Goal: Communication & Community: Answer question/provide support

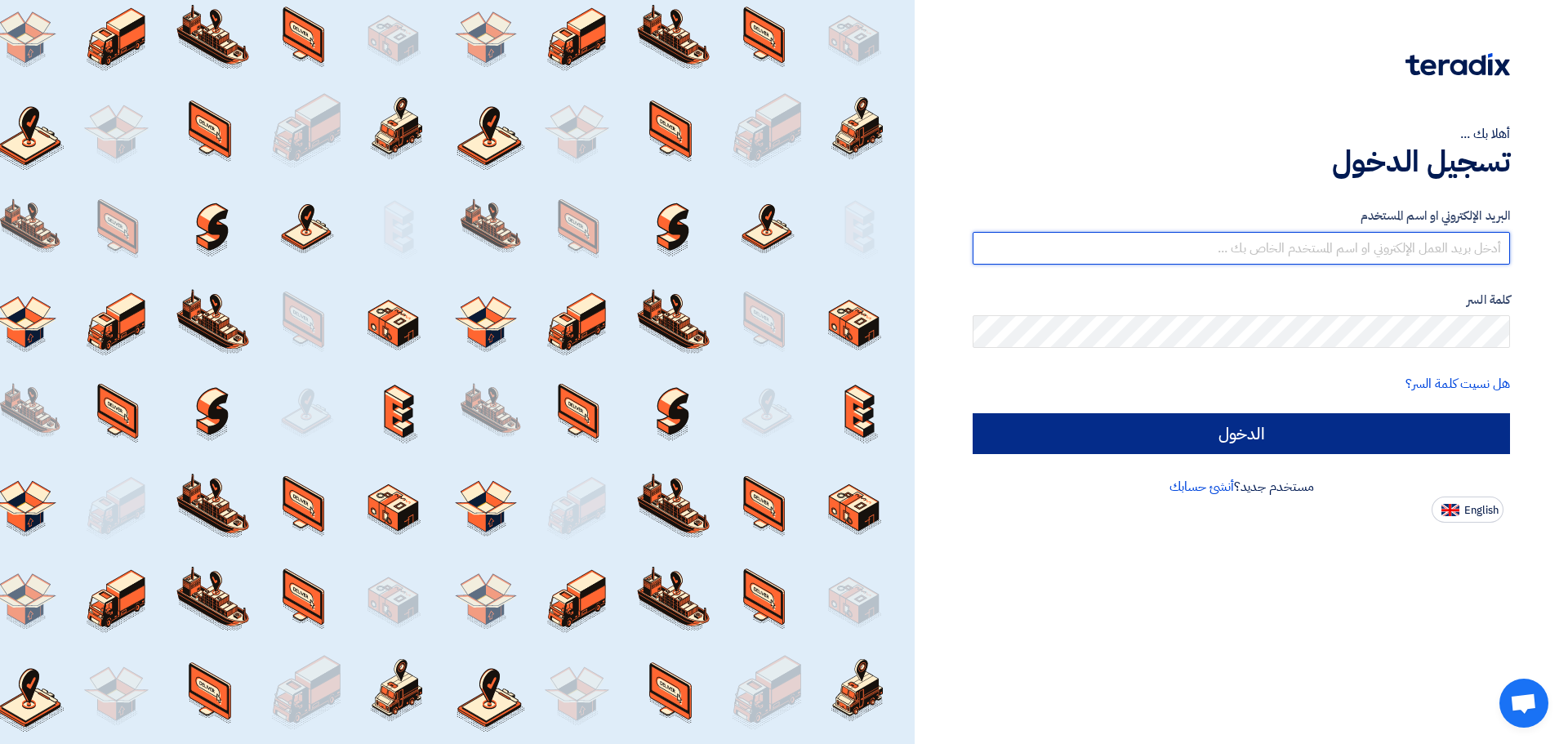
type input "[EMAIL_ADDRESS][DOMAIN_NAME]"
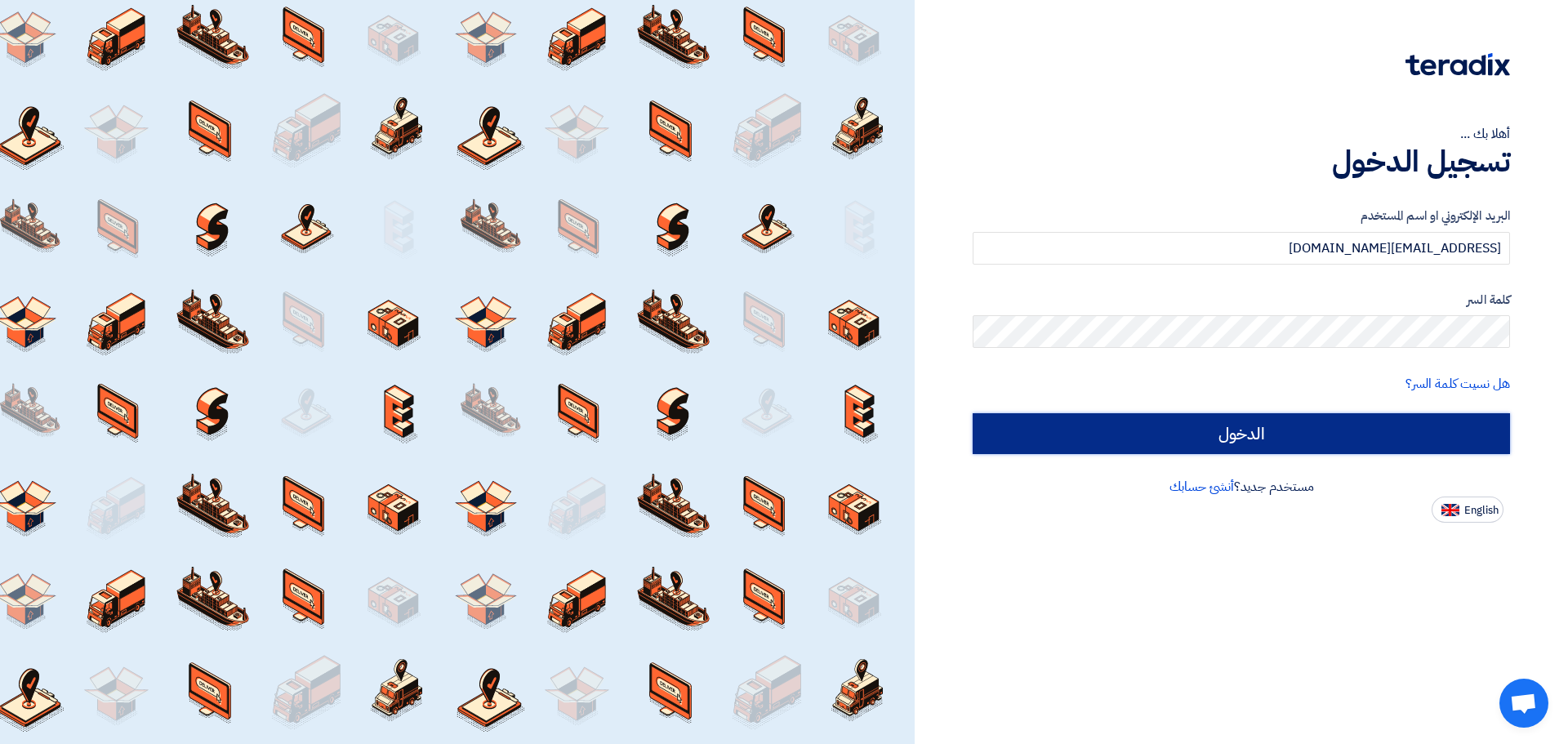
click at [1219, 432] on input "الدخول" at bounding box center [1241, 434] width 538 height 41
type input "Sign in"
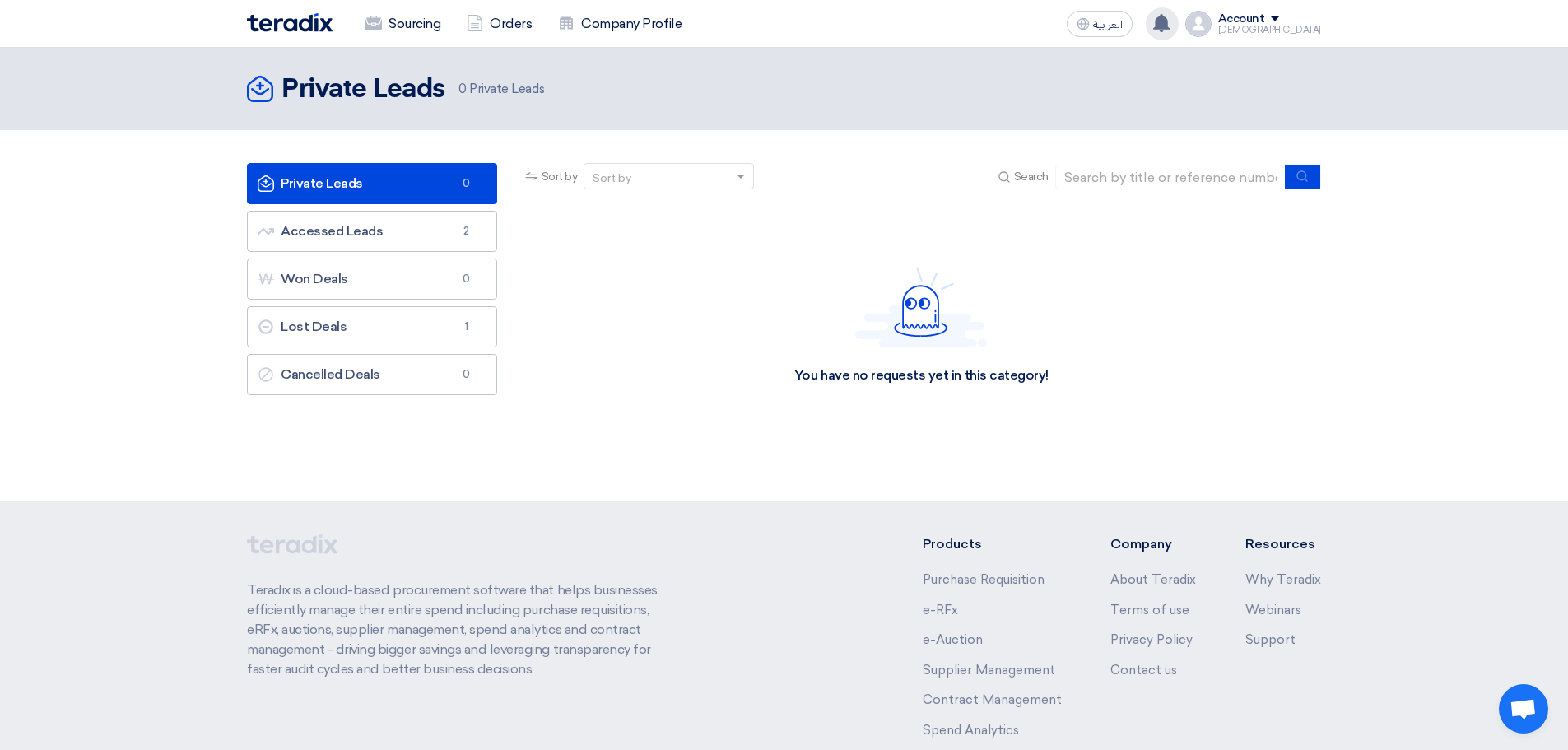
click at [1169, 23] on use at bounding box center [1160, 23] width 17 height 18
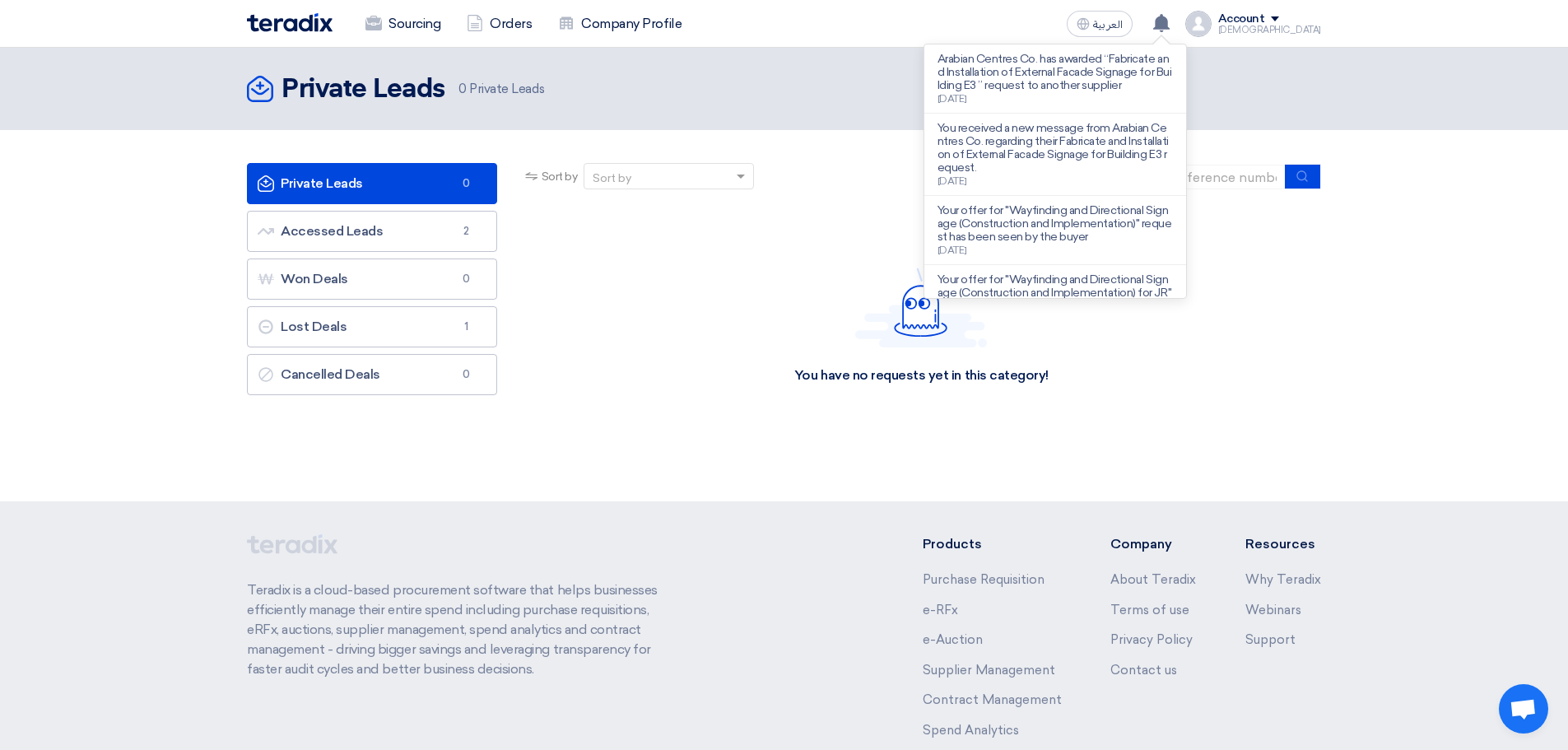
click at [1089, 79] on p "Arabian Centres Co. has awarded “Fabricate and Installation of External Facade …" at bounding box center [1054, 73] width 235 height 39
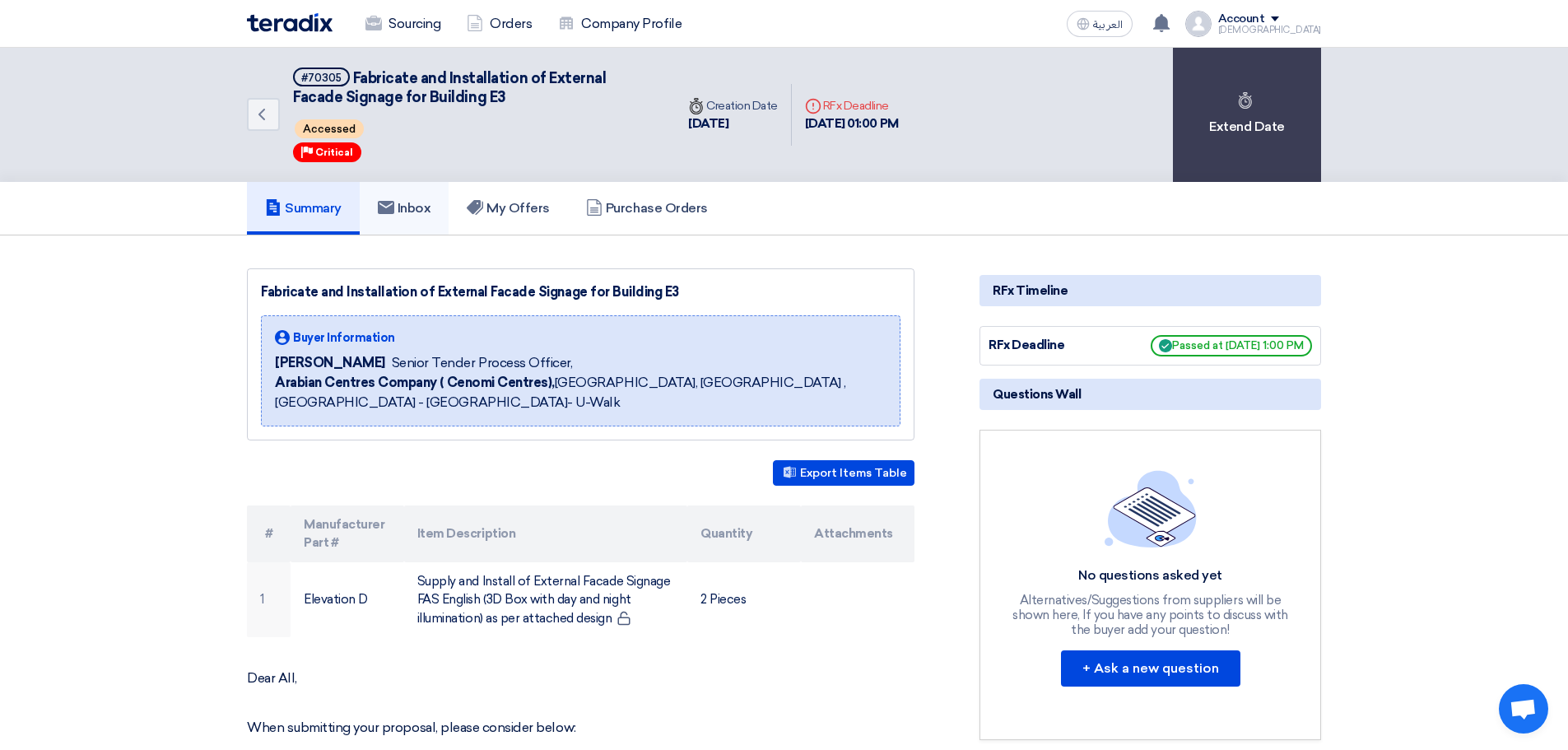
click at [400, 208] on h5 "Inbox" at bounding box center [404, 208] width 54 height 17
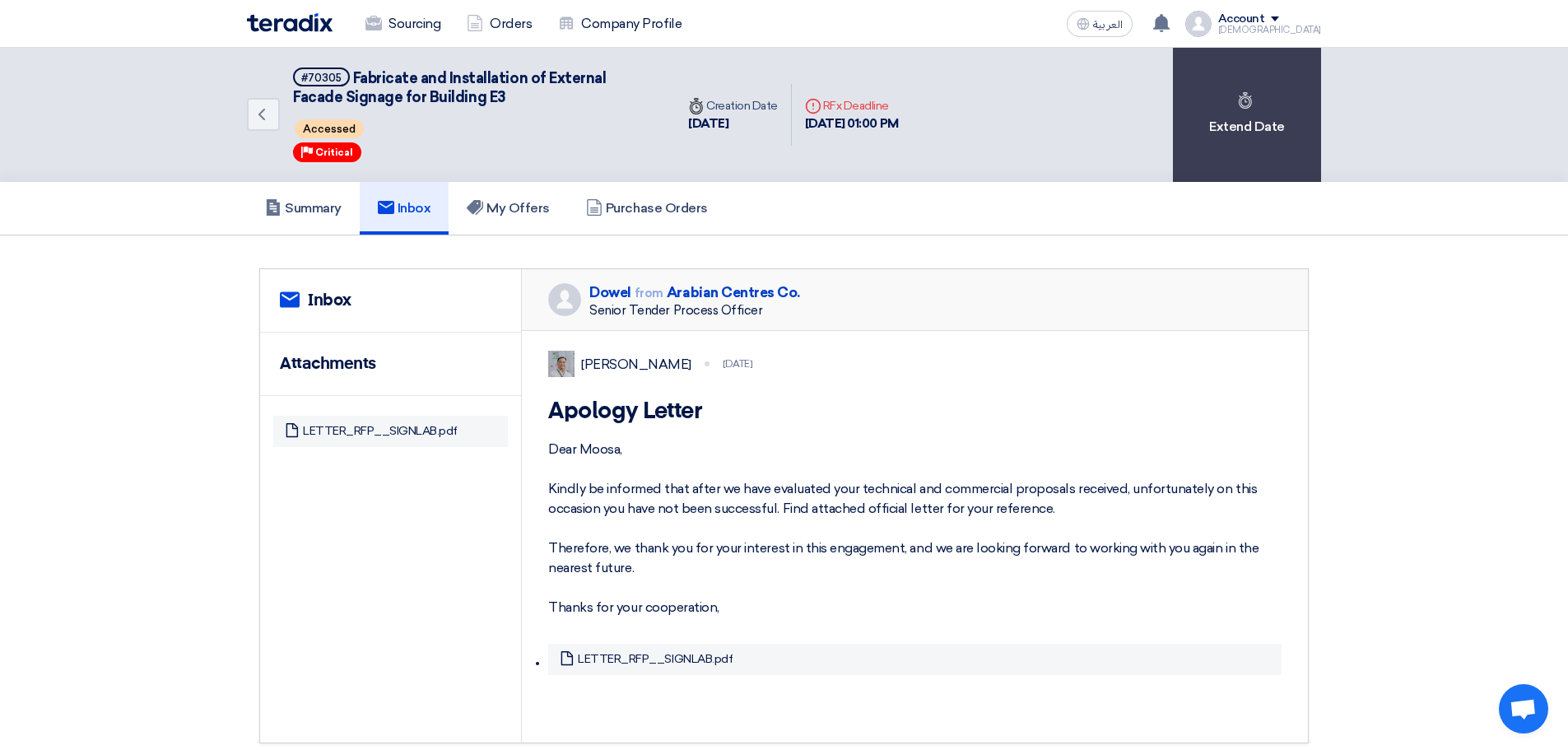
click at [567, 365] on img at bounding box center [561, 364] width 26 height 26
